Goal: Task Accomplishment & Management: Complete application form

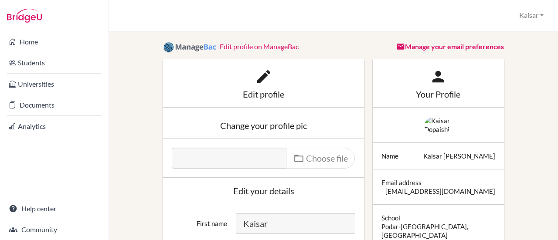
scroll to position [23, 0]
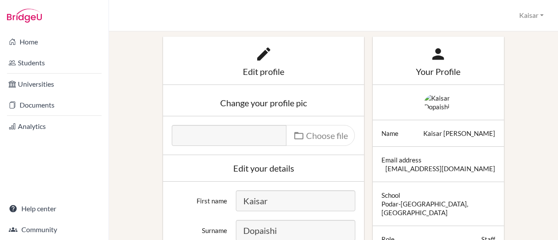
click at [446, 138] on div "Kaisar Dopaishi" at bounding box center [459, 133] width 72 height 9
click at [261, 58] on icon at bounding box center [263, 53] width 17 height 17
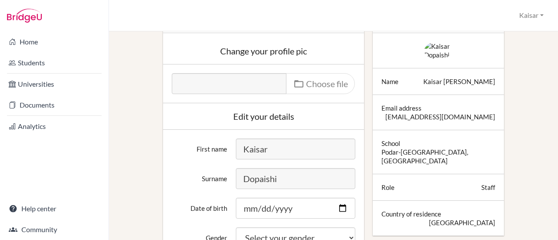
scroll to position [74, 0]
click at [319, 83] on span "Choose file" at bounding box center [321, 84] width 69 height 21
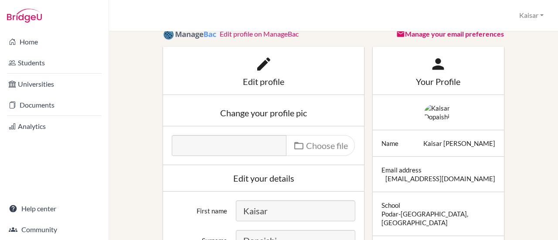
scroll to position [0, 0]
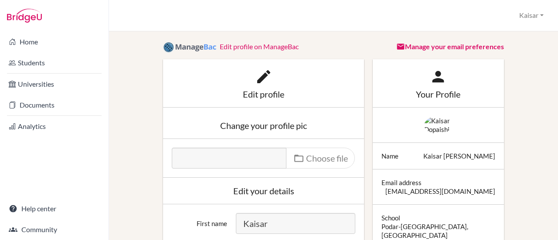
click at [249, 48] on link "Edit profile on ManageBac" at bounding box center [259, 46] width 79 height 8
click at [258, 123] on div "Change your profile pic" at bounding box center [264, 125] width 184 height 9
click at [314, 158] on span "Choose file" at bounding box center [321, 158] width 69 height 21
click at [241, 191] on div "Edit your details" at bounding box center [264, 191] width 184 height 9
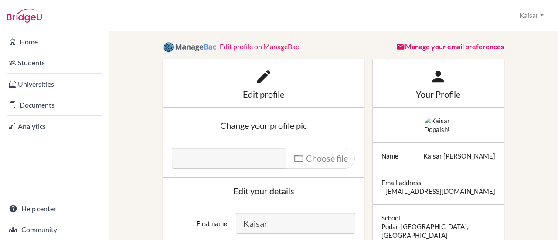
click at [444, 160] on div at bounding box center [439, 156] width 114 height 9
click at [538, 16] on button "Kaisar" at bounding box center [531, 15] width 32 height 16
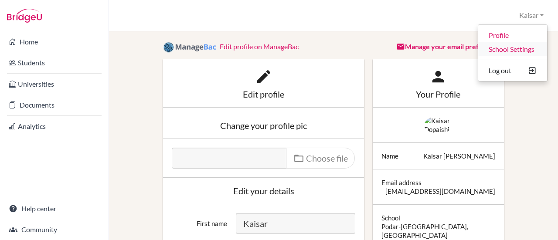
click at [507, 50] on link "School Settings" at bounding box center [512, 49] width 69 height 14
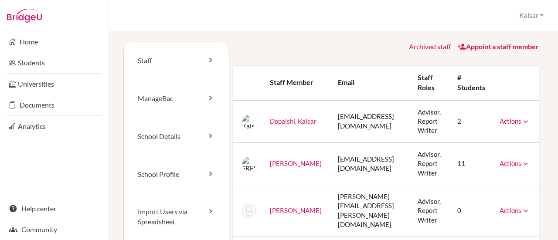
click at [530, 124] on icon at bounding box center [526, 121] width 9 height 9
click at [208, 94] on icon at bounding box center [210, 98] width 9 height 9
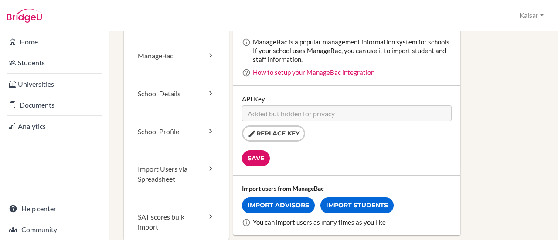
scroll to position [43, 0]
click at [209, 93] on icon at bounding box center [210, 93] width 9 height 9
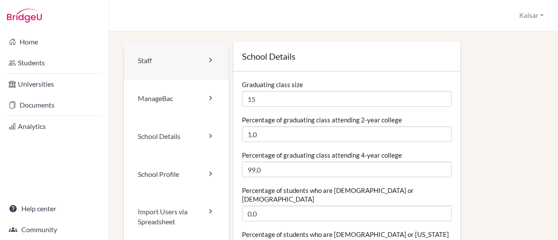
click at [164, 58] on link "Staff" at bounding box center [176, 61] width 105 height 38
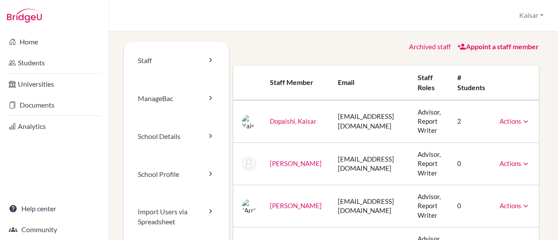
click at [276, 122] on link "Dopaishi, Kaisar" at bounding box center [293, 121] width 47 height 8
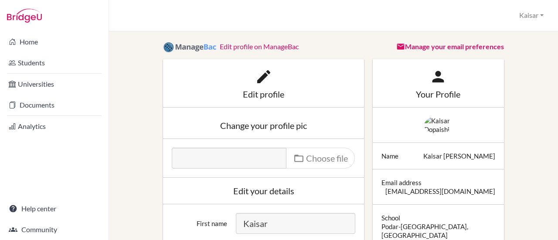
click at [260, 77] on icon at bounding box center [263, 76] width 17 height 17
click at [263, 128] on div "Change your profile pic" at bounding box center [264, 125] width 184 height 9
click at [317, 157] on span "Choose file" at bounding box center [321, 158] width 69 height 21
drag, startPoint x: 459, startPoint y: 150, endPoint x: 440, endPoint y: 134, distance: 24.9
click at [440, 134] on div at bounding box center [438, 125] width 131 height 35
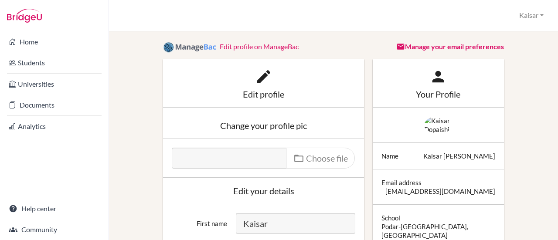
click at [440, 134] on img at bounding box center [438, 124] width 28 height 17
click at [430, 47] on link "Manage your email preferences" at bounding box center [450, 46] width 108 height 8
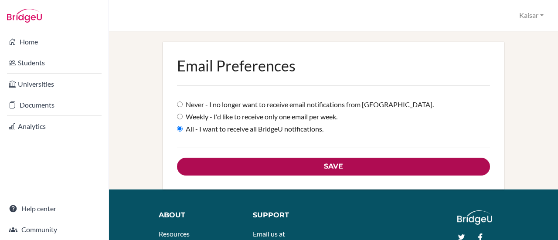
click at [324, 160] on input "Save" at bounding box center [333, 167] width 313 height 18
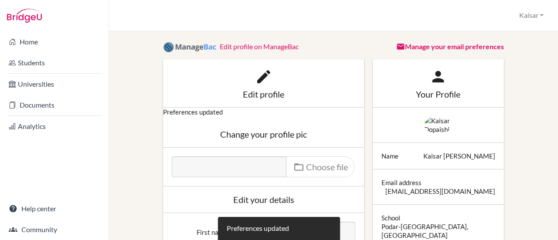
click at [262, 48] on link "Edit profile on ManageBac" at bounding box center [259, 46] width 79 height 8
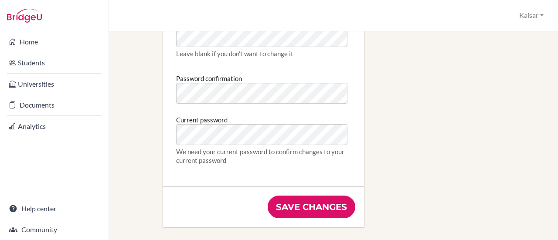
scroll to position [515, 0]
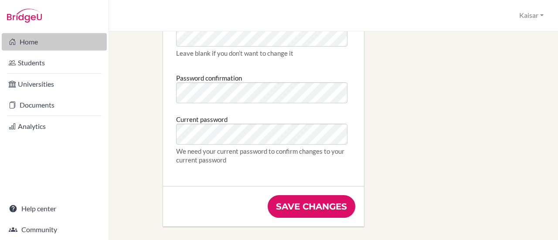
click at [29, 43] on link "Home" at bounding box center [54, 41] width 105 height 17
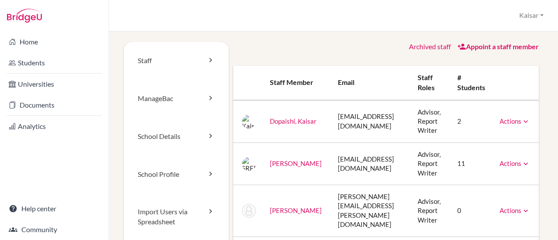
click at [277, 164] on td "[PERSON_NAME]" at bounding box center [297, 164] width 68 height 42
click at [282, 167] on link "[PERSON_NAME]" at bounding box center [296, 164] width 52 height 8
click at [530, 163] on icon at bounding box center [526, 164] width 9 height 9
click at [530, 125] on icon at bounding box center [526, 121] width 9 height 9
click at [530, 161] on icon at bounding box center [526, 164] width 9 height 9
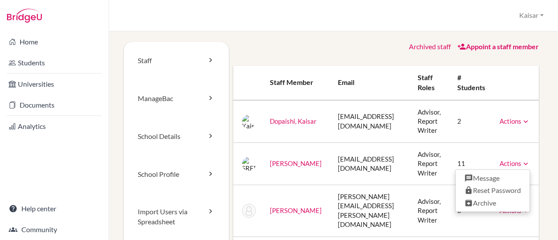
click at [488, 48] on link "Appoint a staff member" at bounding box center [498, 46] width 82 height 8
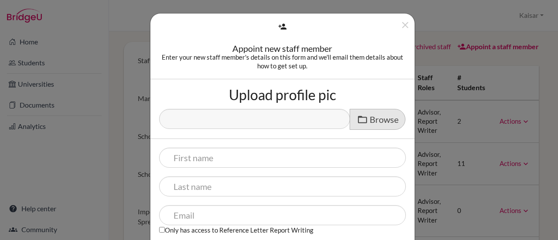
click at [364, 120] on span at bounding box center [362, 119] width 11 height 11
click at [293, 119] on input "Upload profile pic" at bounding box center [225, 114] width 133 height 10
click at [377, 114] on span "Browse" at bounding box center [384, 119] width 29 height 10
click at [293, 113] on input "Upload profile pic" at bounding box center [225, 114] width 133 height 10
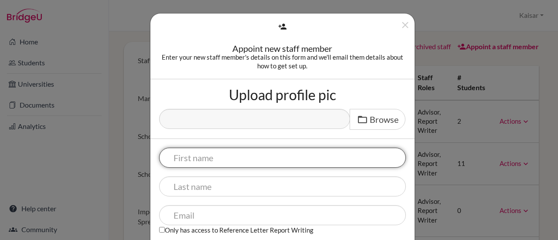
click at [202, 157] on input "text" at bounding box center [282, 158] width 247 height 20
click at [200, 157] on input "text" at bounding box center [282, 158] width 247 height 20
